Goal: Find specific page/section: Find specific page/section

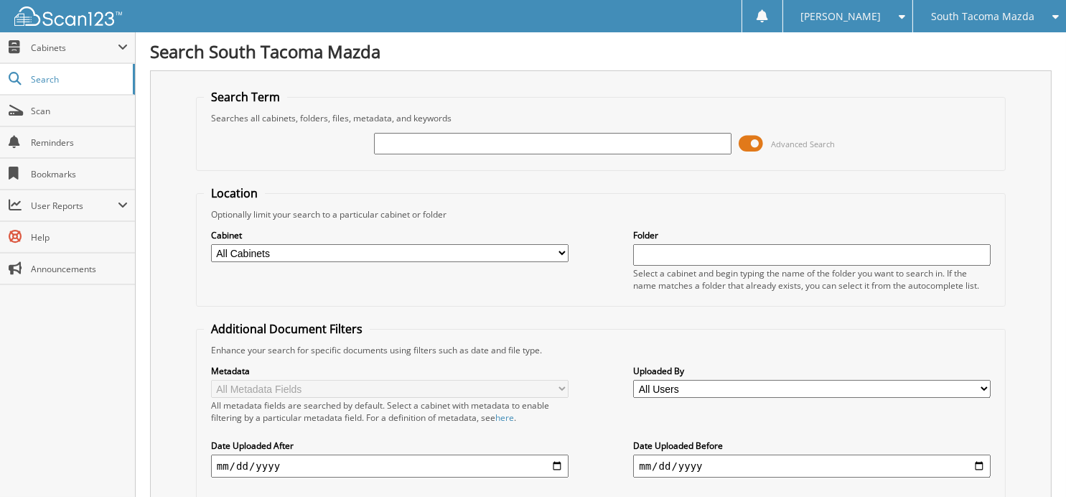
click at [967, 12] on span "South Tacoma Mazda" at bounding box center [982, 16] width 103 height 9
click at [521, 141] on input "text" at bounding box center [553, 144] width 358 height 22
type input "268765"
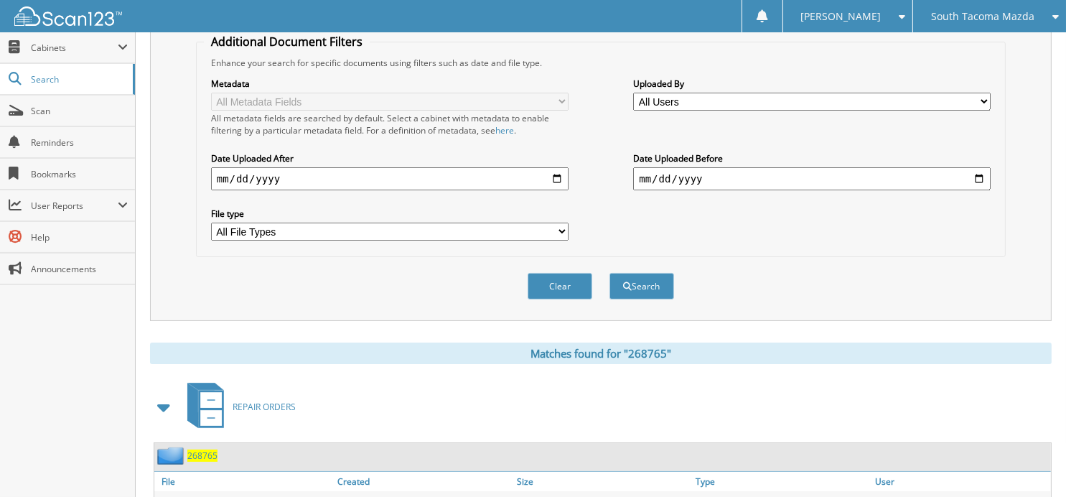
scroll to position [350, 0]
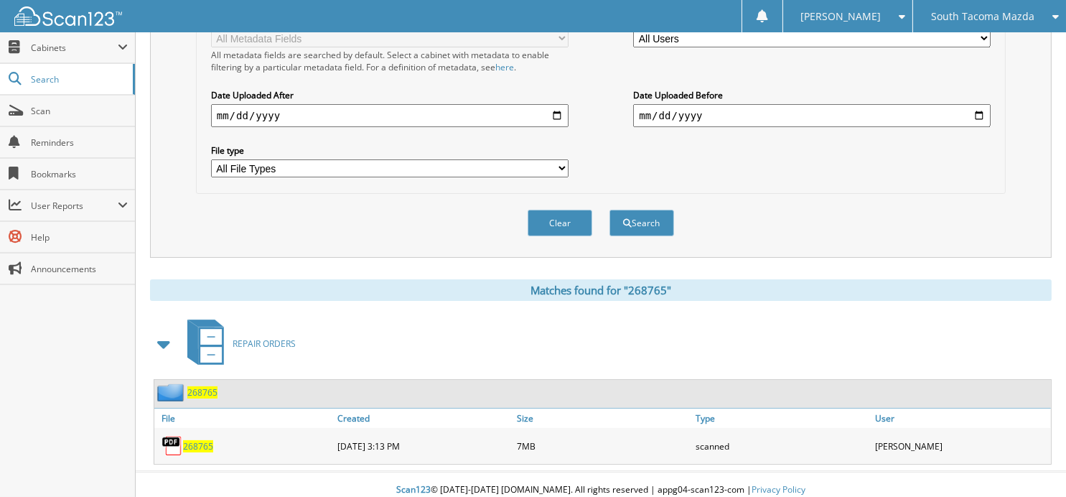
click at [190, 440] on span "268765" at bounding box center [198, 446] width 30 height 12
